Goal: Transaction & Acquisition: Obtain resource

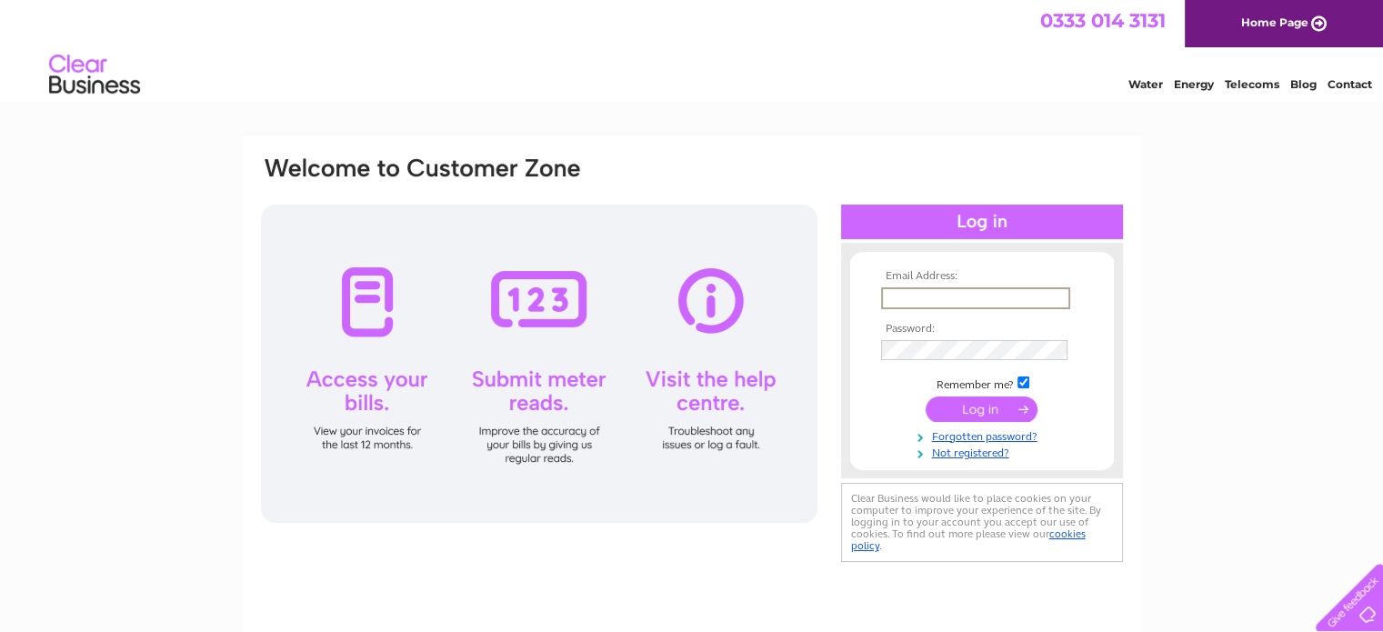
click at [910, 295] on input "text" at bounding box center [975, 298] width 189 height 22
type input "reservations@cairnhotelbathgate.net"
click at [964, 408] on input "submit" at bounding box center [982, 408] width 112 height 25
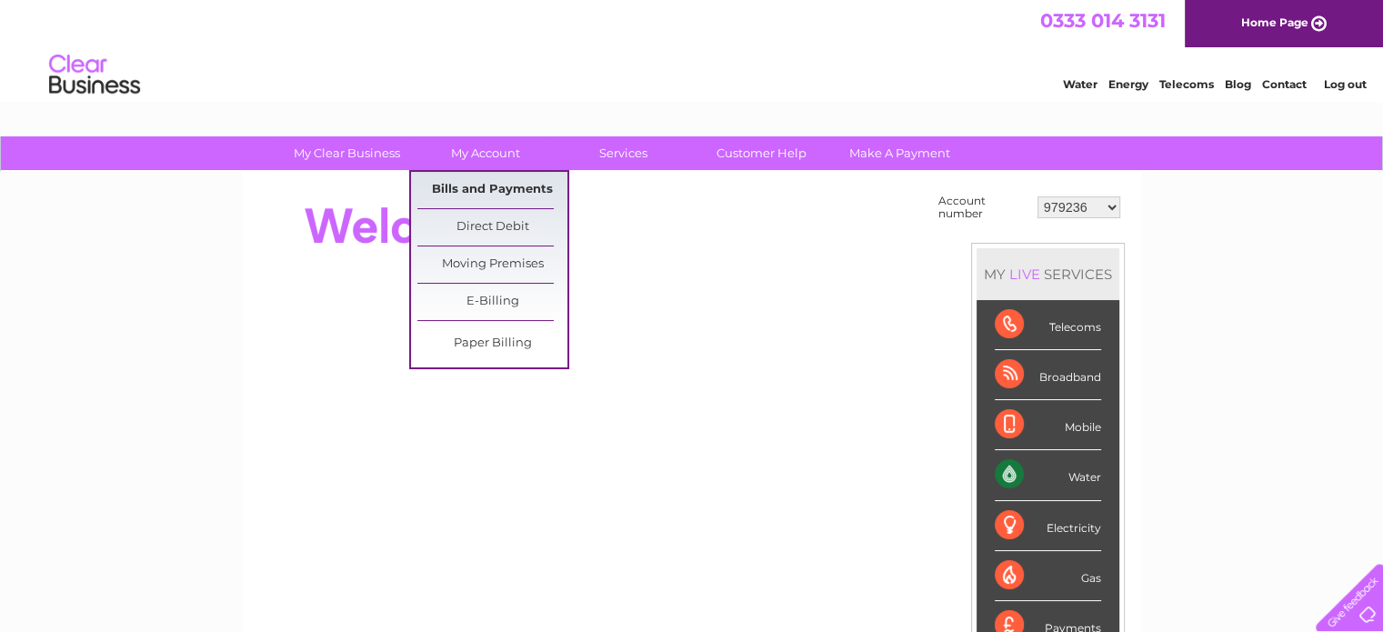
click at [477, 172] on link "Bills and Payments" at bounding box center [492, 190] width 150 height 36
click at [478, 181] on link "Bills and Payments" at bounding box center [492, 190] width 150 height 36
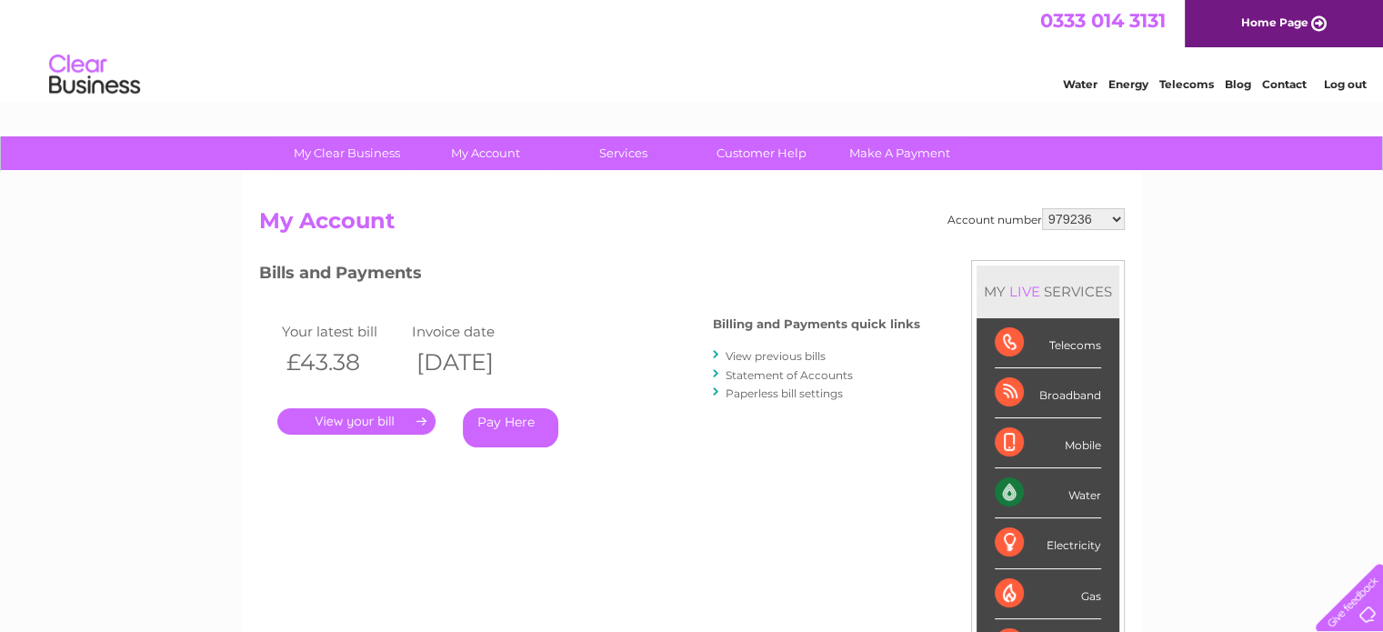
click at [337, 418] on link "." at bounding box center [356, 421] width 158 height 26
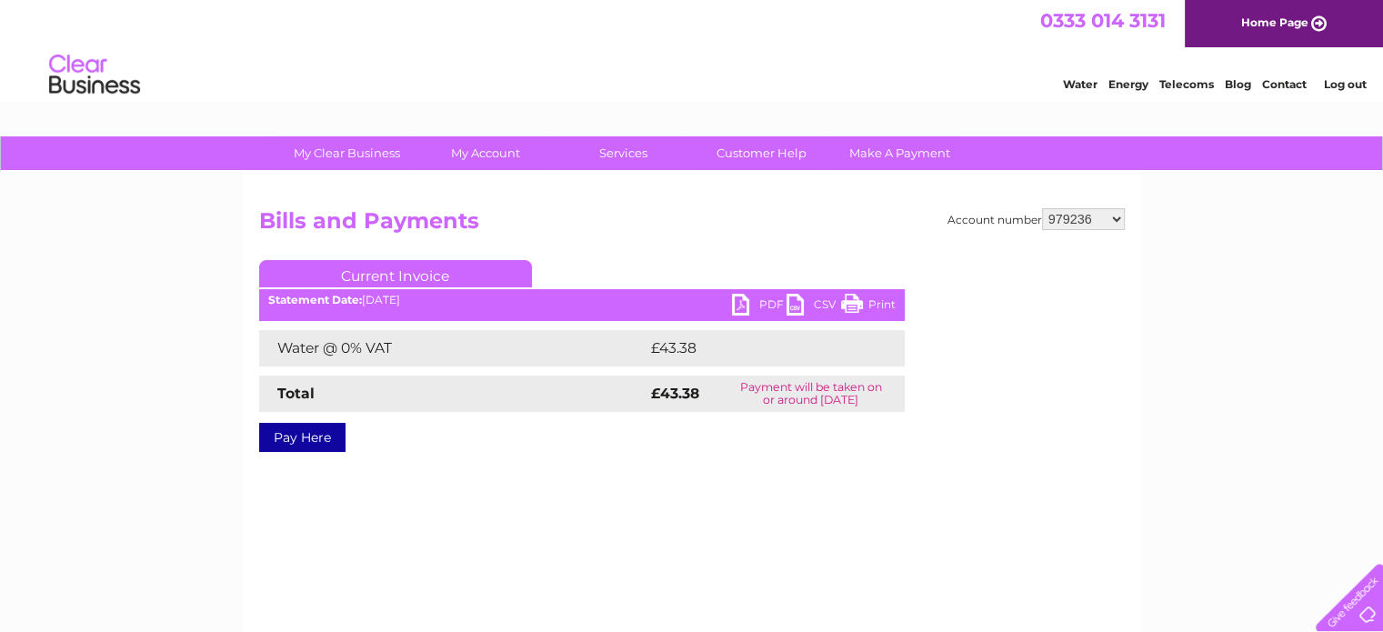
click at [770, 297] on link "PDF" at bounding box center [759, 307] width 55 height 26
click at [1121, 211] on select "979236 989531 989532 989533 1126608 1142314 30280968 30306267 30308410" at bounding box center [1083, 219] width 83 height 22
select select "989531"
click at [1042, 208] on select "979236 989531 989532 989533 1126608 1142314 30280968 30306267 30308410" at bounding box center [1083, 219] width 83 height 22
click at [760, 301] on link "PDF" at bounding box center [759, 307] width 55 height 26
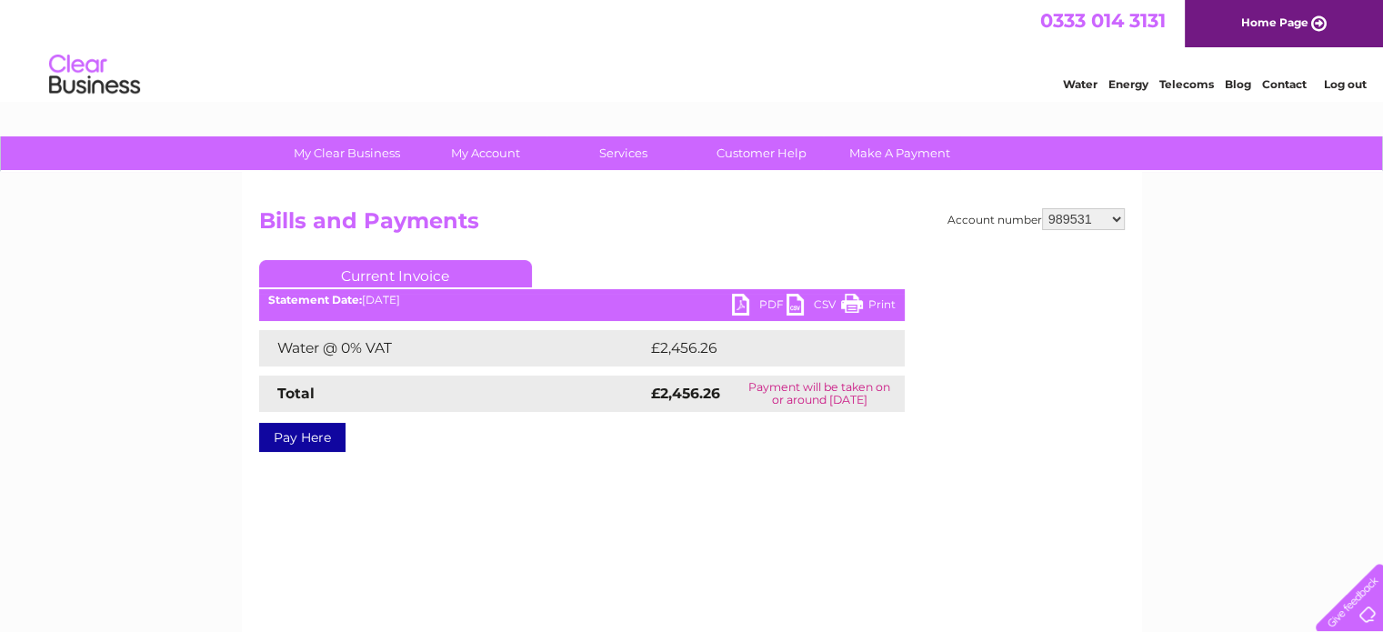
click at [1111, 219] on select "979236 989531 989532 989533 1126608 1142314 30280968 30306267 30308410" at bounding box center [1083, 219] width 83 height 22
select select "989532"
click at [1042, 208] on select "979236 989531 989532 989533 1126608 1142314 30280968 30306267 30308410" at bounding box center [1083, 219] width 83 height 22
click at [1121, 217] on select "979236 989531 989532 989533 1126608 1142314 30280968 30306267 30308410" at bounding box center [1083, 219] width 83 height 22
select select "989533"
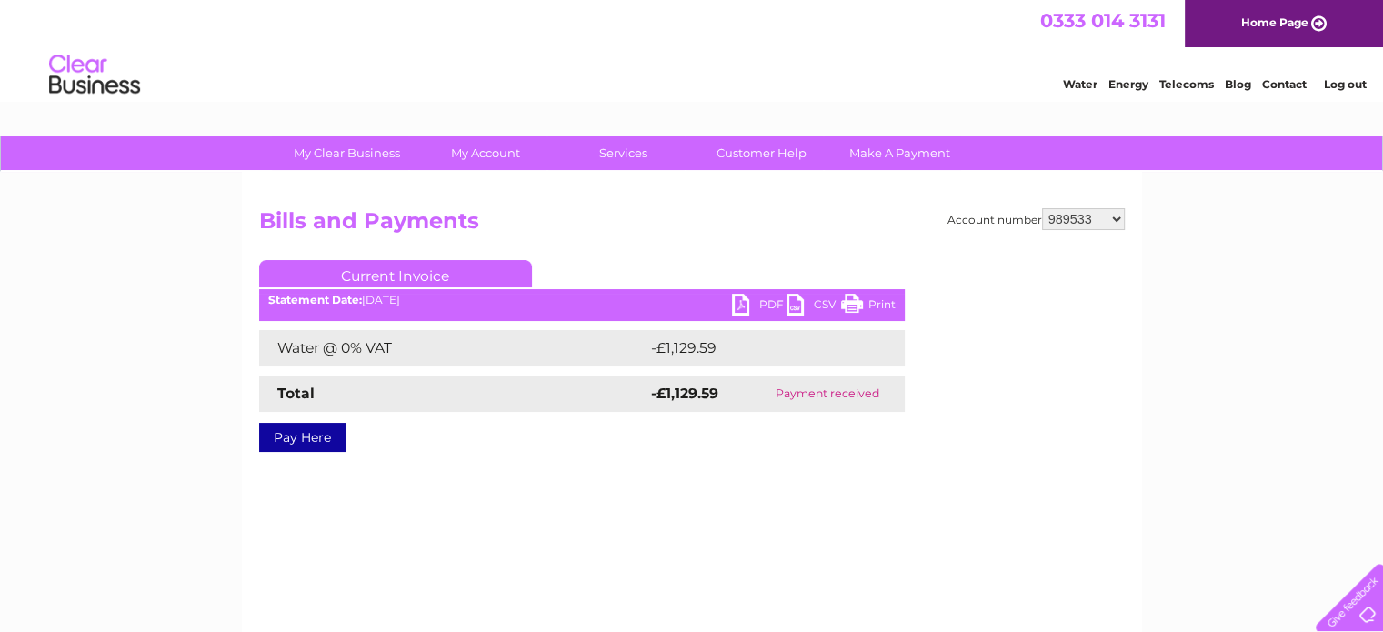
click at [1042, 208] on select "979236 989531 989532 989533 1126608 1142314 30280968 30306267 30308410" at bounding box center [1083, 219] width 83 height 22
click at [757, 305] on link "PDF" at bounding box center [759, 307] width 55 height 26
click at [1119, 218] on select "979236 989531 989532 989533 1126608 1142314 30280968 30306267 30308410" at bounding box center [1083, 219] width 83 height 22
select select "1142314"
click at [1042, 208] on select "979236 989531 989532 989533 1126608 1142314 30280968 30306267 30308410" at bounding box center [1083, 219] width 83 height 22
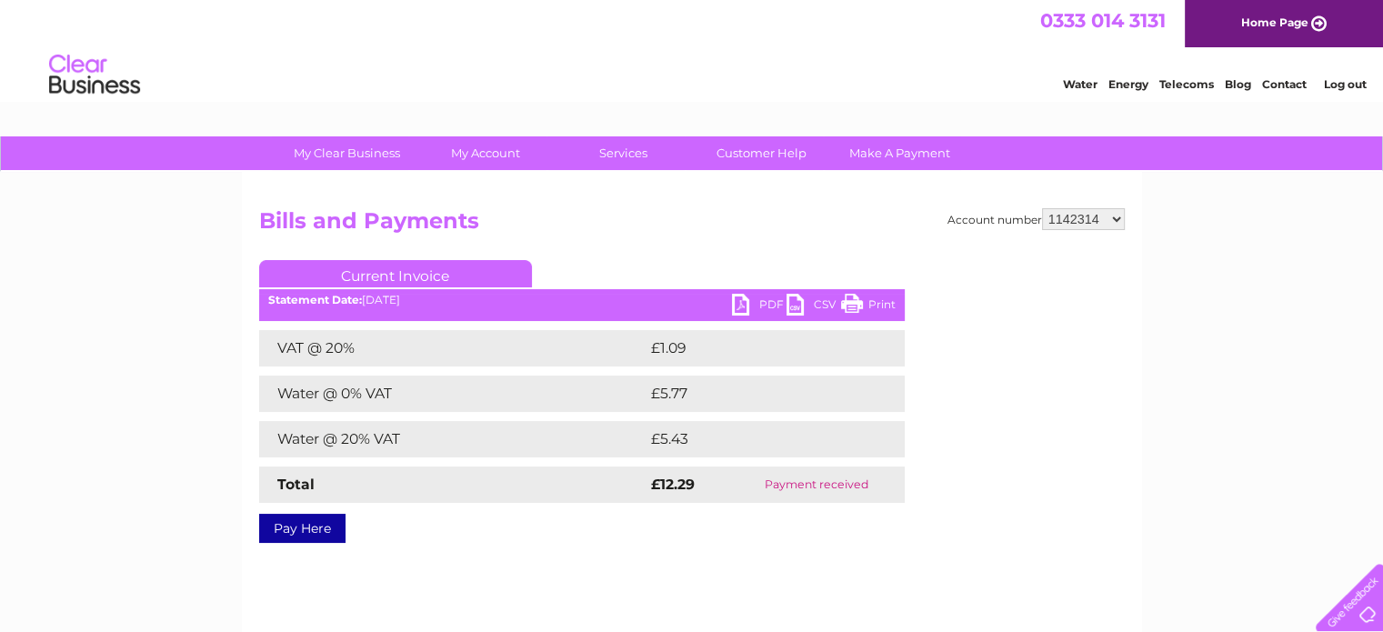
click at [1112, 215] on select "979236 989531 989532 989533 1126608 1142314 30280968 30306267 30308410" at bounding box center [1083, 219] width 83 height 22
select select "30280968"
click at [1042, 208] on select "979236 989531 989532 989533 1126608 1142314 30280968 30306267 30308410" at bounding box center [1083, 219] width 83 height 22
click at [752, 297] on link "PDF" at bounding box center [759, 307] width 55 height 26
click at [1114, 224] on select "979236 989531 989532 989533 1126608 1142314 30280968 30306267 30308410" at bounding box center [1083, 219] width 83 height 22
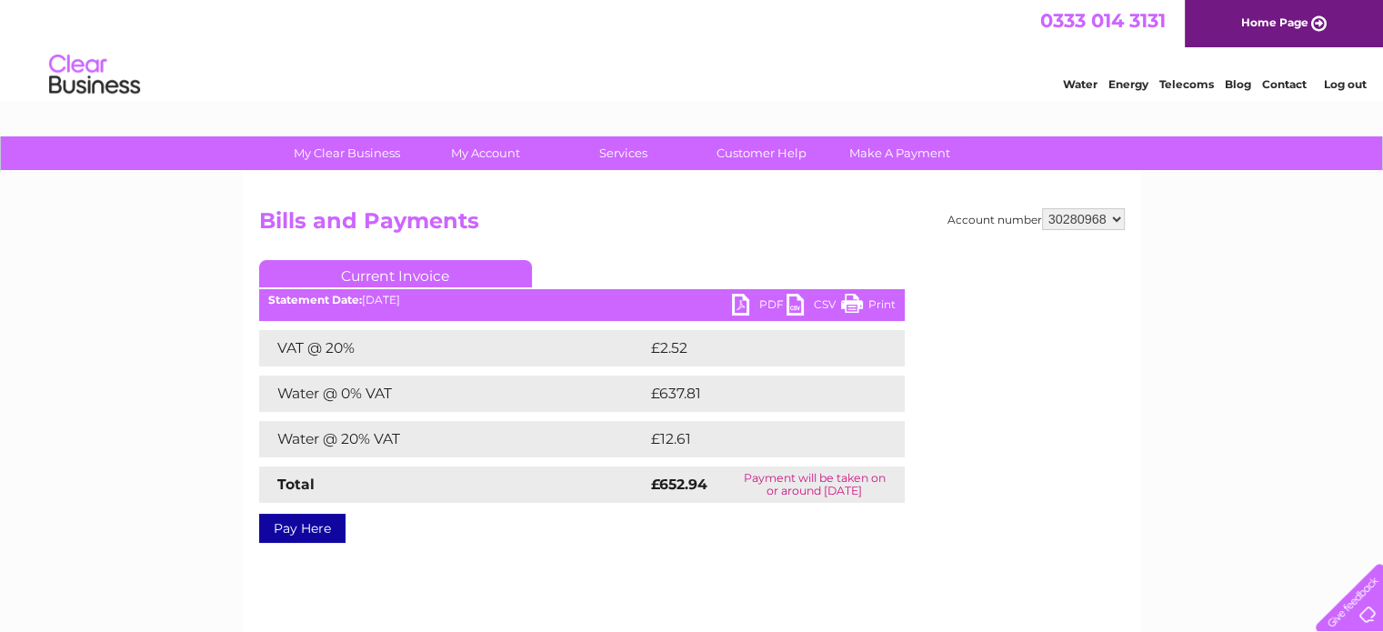
select select "30306267"
click at [1042, 208] on select "979236 989531 989532 989533 1126608 1142314 30280968 30306267 30308410" at bounding box center [1083, 219] width 83 height 22
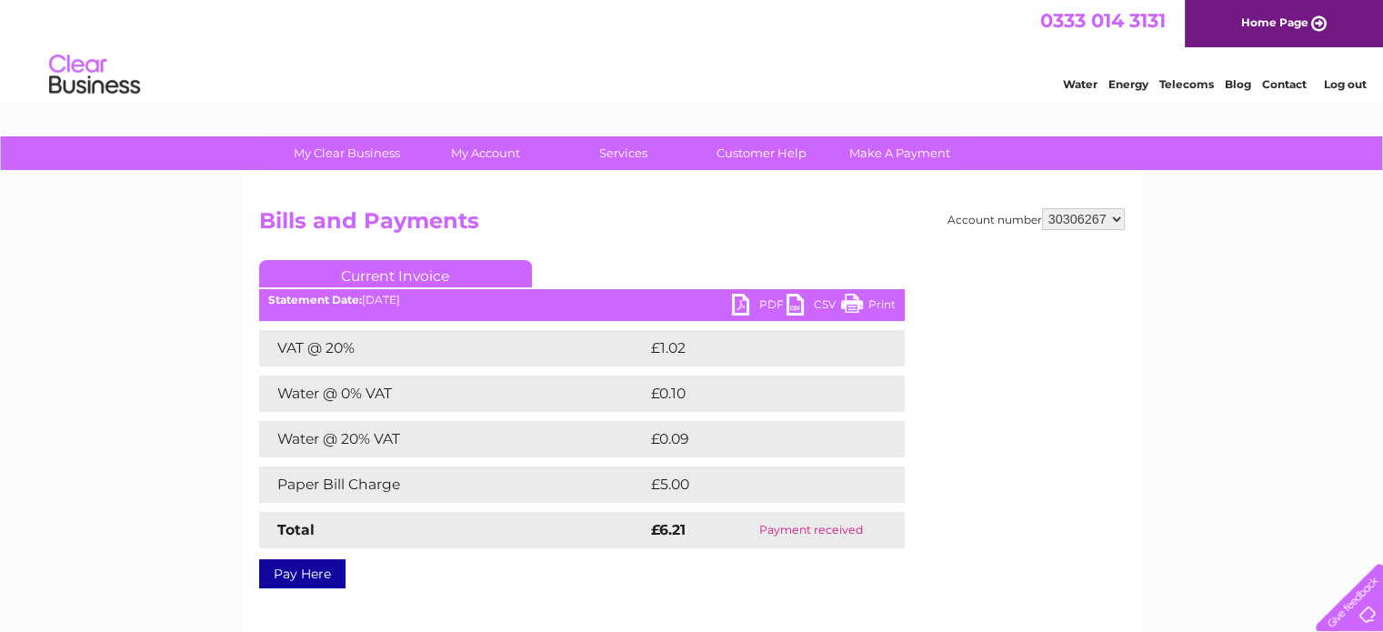
click at [1117, 216] on select "979236 989531 989532 989533 1126608 1142314 30280968 30306267 30308410" at bounding box center [1083, 219] width 83 height 22
select select "30308410"
click at [1042, 208] on select "979236 989531 989532 989533 1126608 1142314 30280968 30306267 30308410" at bounding box center [1083, 219] width 83 height 22
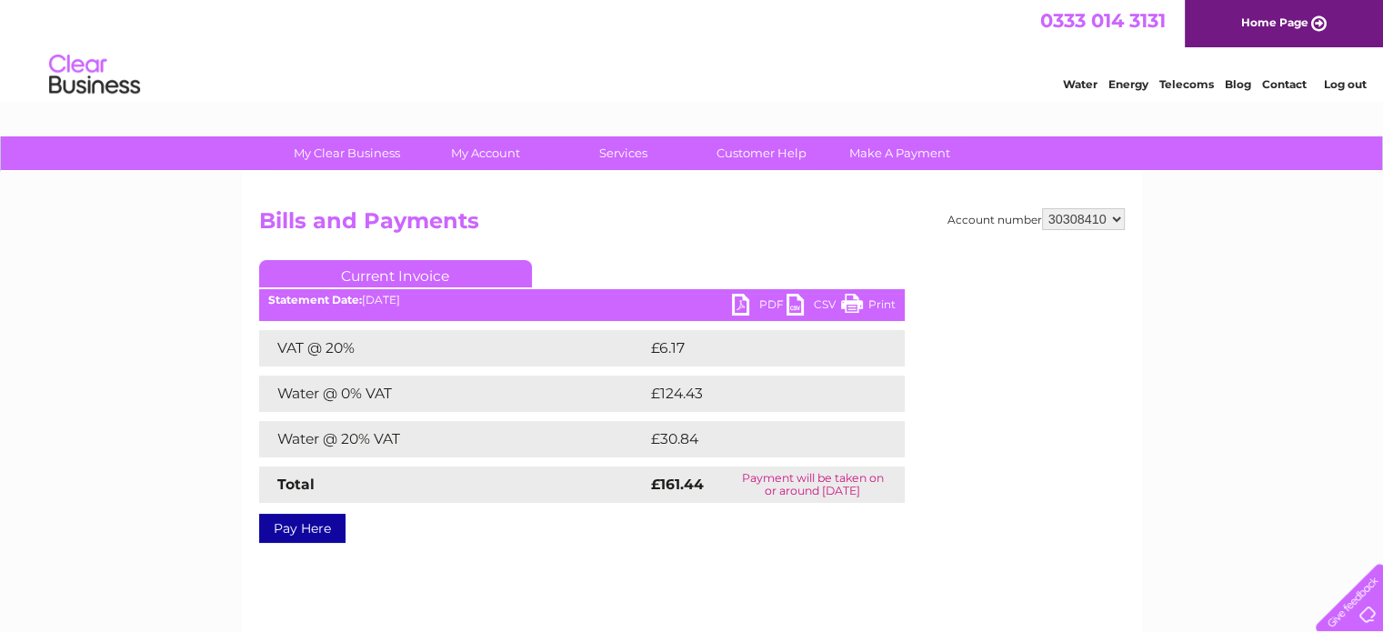
click at [768, 301] on link "PDF" at bounding box center [759, 307] width 55 height 26
click at [1105, 221] on select "979236 989531 989532 989533 1126608 1142314 30280968 30306267 30308410" at bounding box center [1083, 219] width 83 height 22
select select "30306267"
click at [1042, 208] on select "979236 989531 989532 989533 1126608 1142314 30280968 30306267 30308410" at bounding box center [1083, 219] width 83 height 22
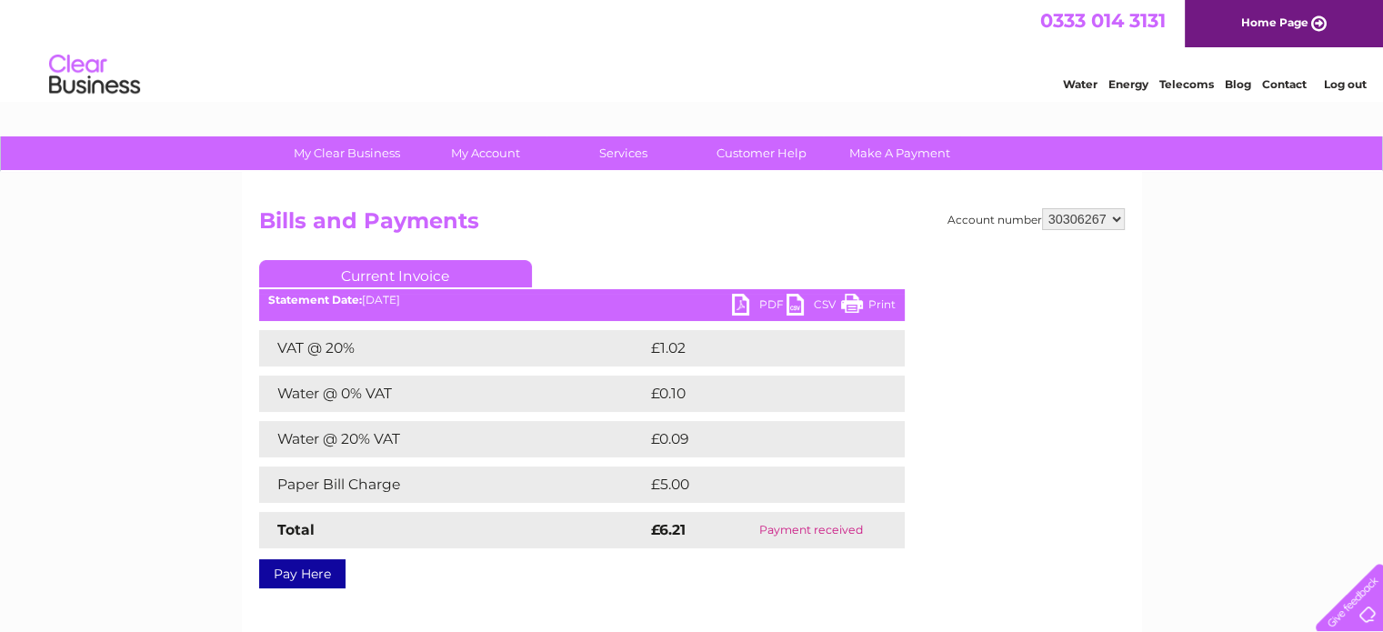
click at [767, 301] on link "PDF" at bounding box center [759, 307] width 55 height 26
drag, startPoint x: 1113, startPoint y: 206, endPoint x: 1113, endPoint y: 216, distance: 10.0
click at [1113, 206] on div "Account number 979236 989531 989532 989533 1126608 1142314 30280968 30306267 30…" at bounding box center [692, 426] width 900 height 509
click at [1113, 217] on select "979236 989531 989532 989533 1126608 1142314 30280968 30306267 30308410" at bounding box center [1083, 219] width 83 height 22
select select "1142314"
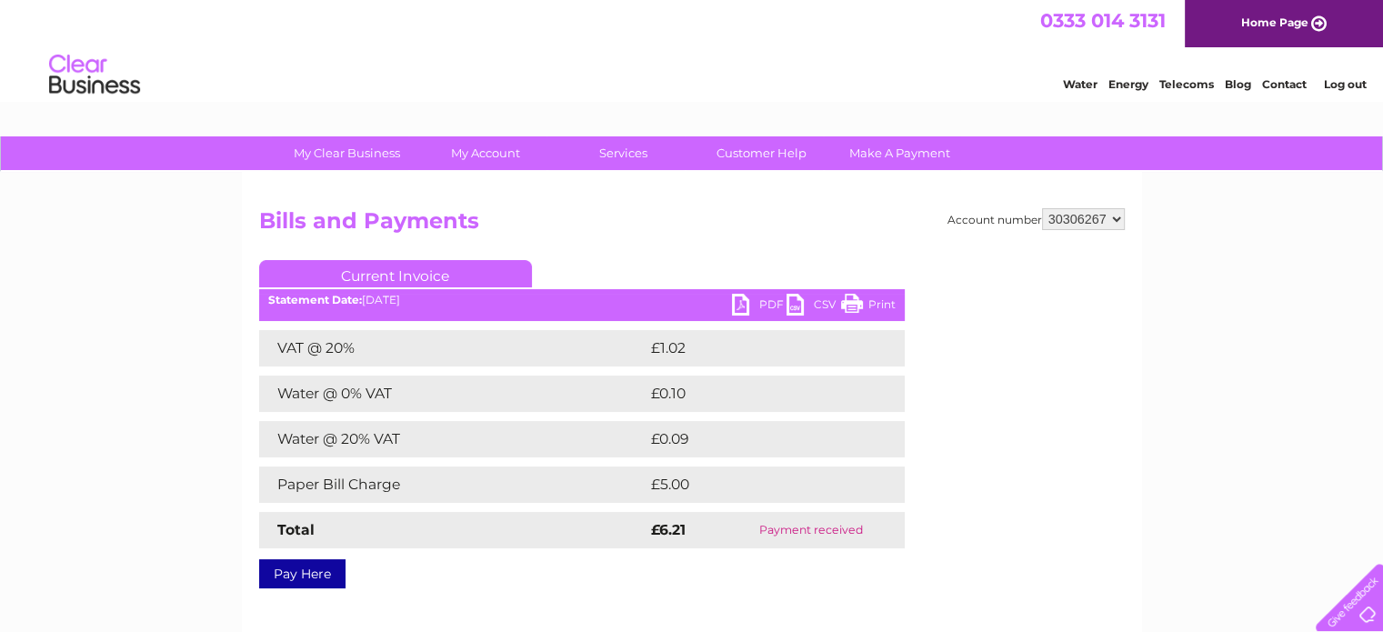
click at [1042, 208] on select "979236 989531 989532 989533 1126608 1142314 30280968 30306267 30308410" at bounding box center [1083, 219] width 83 height 22
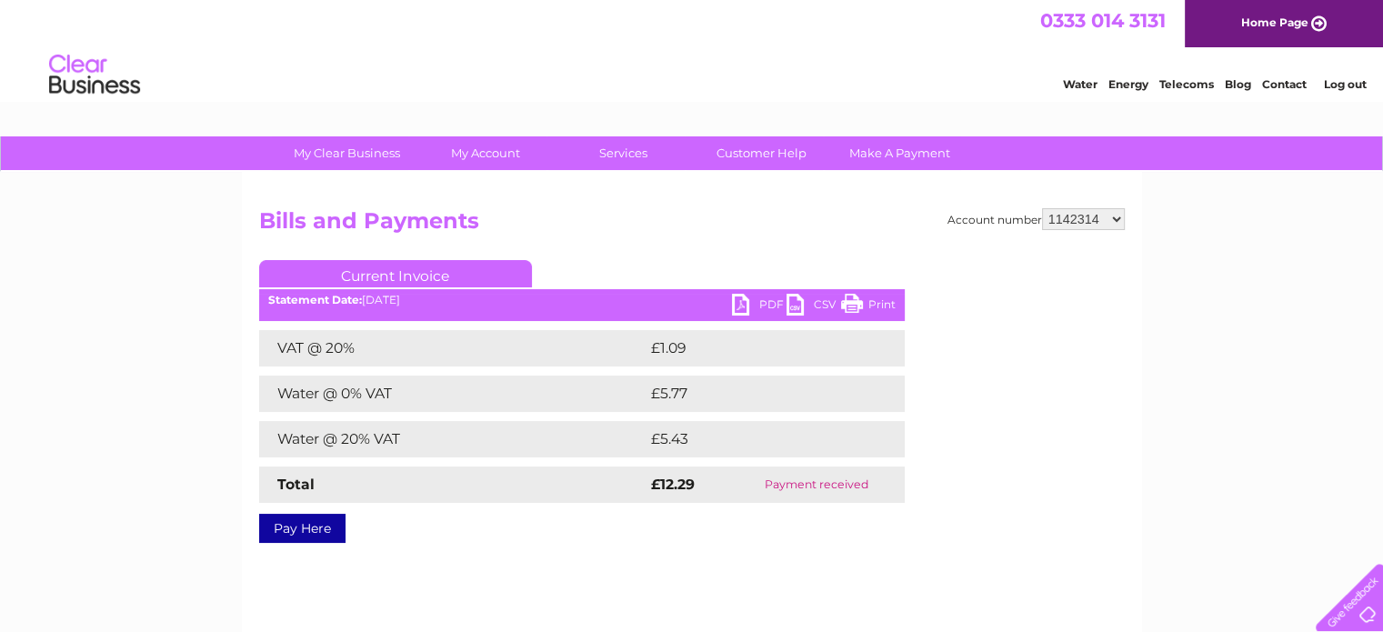
click at [771, 304] on link "PDF" at bounding box center [759, 307] width 55 height 26
click at [1115, 216] on select "979236 989531 989532 989533 1126608 1142314 30280968 30306267 30308410" at bounding box center [1083, 219] width 83 height 22
select select "1126608"
click at [1042, 208] on select "979236 989531 989532 989533 1126608 1142314 30280968 30306267 30308410" at bounding box center [1083, 219] width 83 height 22
click at [765, 297] on link "PDF" at bounding box center [759, 307] width 55 height 26
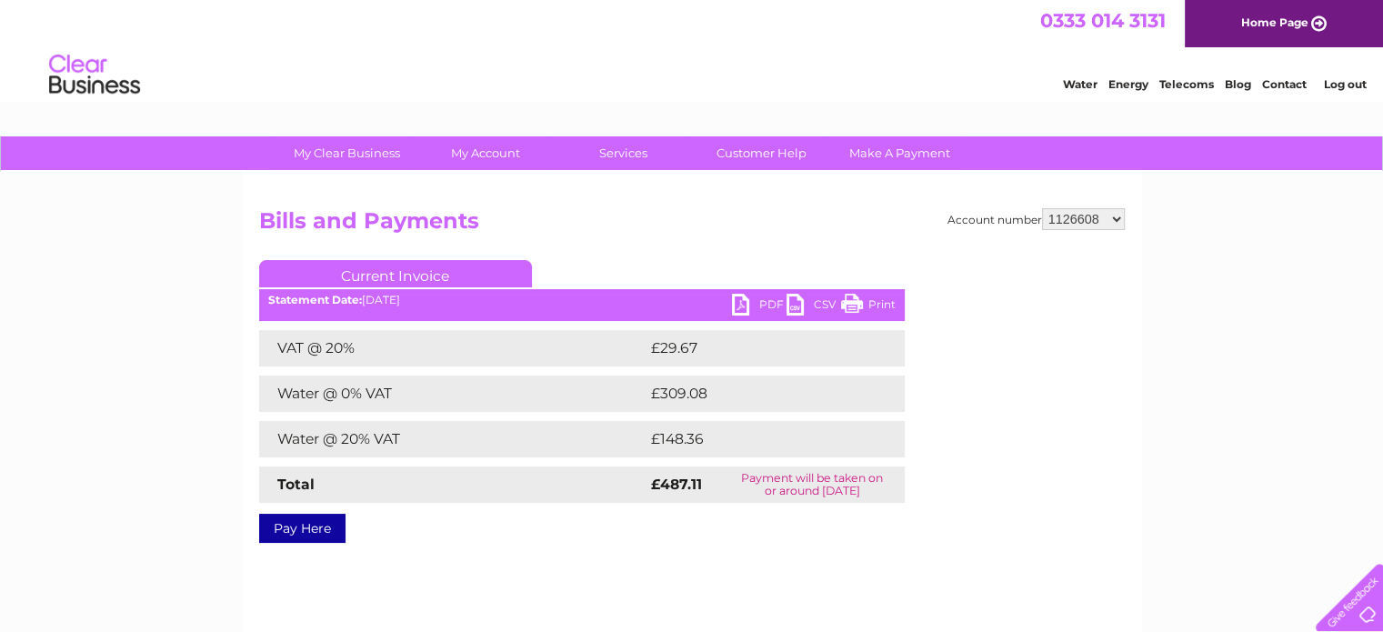
click at [1172, 413] on div "My Clear Business Login Details My Details My Preferences Link Account My Accou…" at bounding box center [691, 564] width 1383 height 856
